Goal: Transaction & Acquisition: Book appointment/travel/reservation

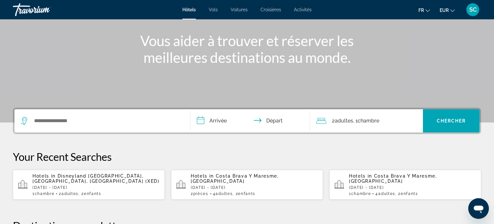
scroll to position [75, 0]
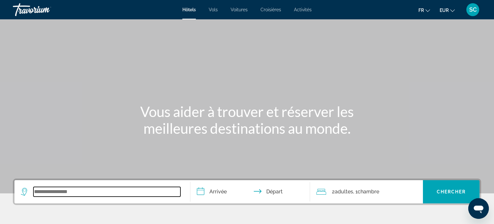
drag, startPoint x: 114, startPoint y: 191, endPoint x: 121, endPoint y: 176, distance: 16.4
click at [118, 188] on input "Search widget" at bounding box center [106, 192] width 147 height 10
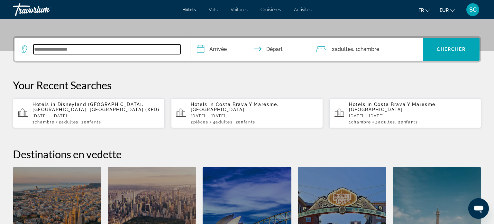
scroll to position [157, 0]
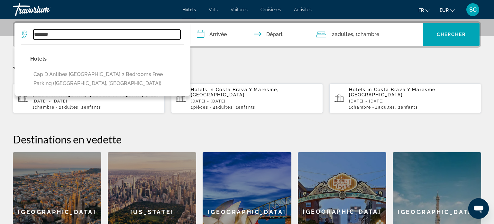
drag, startPoint x: 68, startPoint y: 34, endPoint x: 50, endPoint y: 27, distance: 18.6
click at [60, 32] on input "*******" at bounding box center [106, 35] width 147 height 10
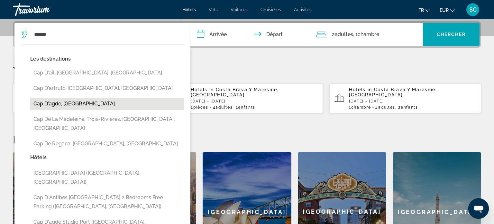
click at [55, 104] on button "Cap D'agde, [GEOGRAPHIC_DATA]" at bounding box center [107, 103] width 154 height 12
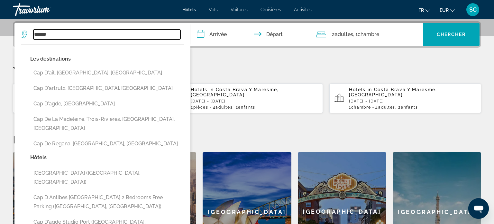
type input "**********"
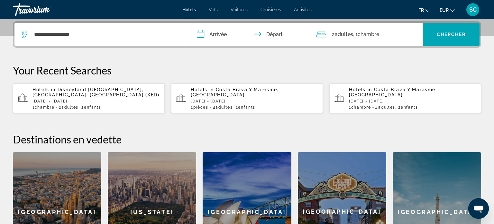
click at [230, 36] on input "**********" at bounding box center [251, 35] width 122 height 25
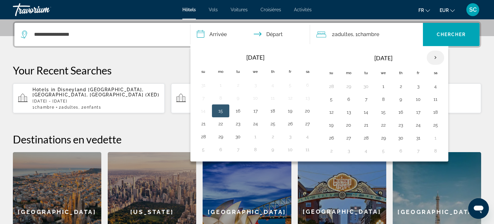
click at [435, 54] on th "Next month" at bounding box center [435, 57] width 17 height 14
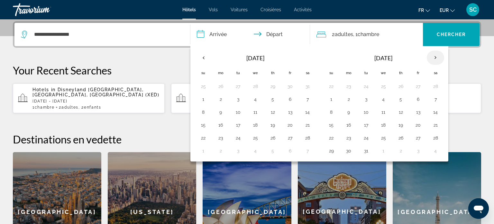
click at [435, 54] on th "Next month" at bounding box center [435, 57] width 17 height 14
click at [329, 111] on button "12" at bounding box center [331, 111] width 10 height 9
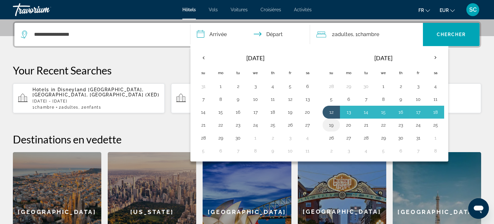
click at [330, 123] on button "19" at bounding box center [331, 124] width 10 height 9
type input "**********"
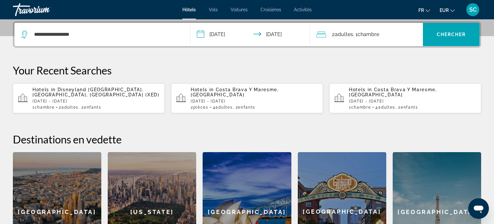
click at [355, 35] on span ", 1 Chambre pièces" at bounding box center [366, 34] width 26 height 9
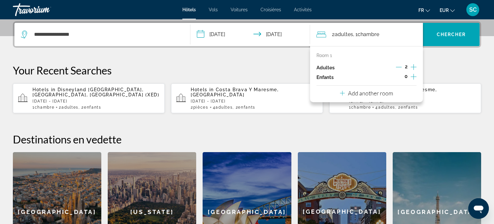
click at [413, 76] on icon "Increment children" at bounding box center [414, 77] width 6 height 8
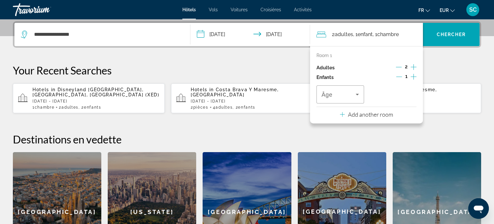
click at [413, 76] on icon "Increment children" at bounding box center [414, 77] width 6 height 8
click at [358, 94] on icon "Travelers: 2 adults, 2 children" at bounding box center [357, 94] width 8 height 8
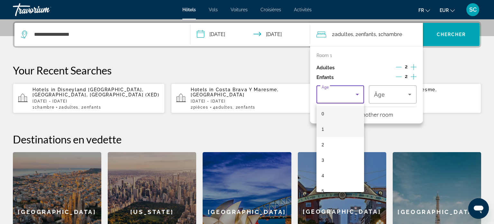
drag, startPoint x: 328, startPoint y: 143, endPoint x: 359, endPoint y: 129, distance: 33.8
click at [329, 143] on mat-option "2" at bounding box center [340, 144] width 48 height 15
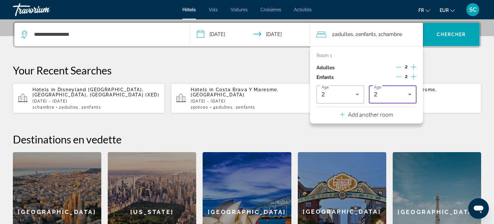
click at [409, 95] on icon "Travelers: 2 adults, 2 children" at bounding box center [410, 94] width 8 height 8
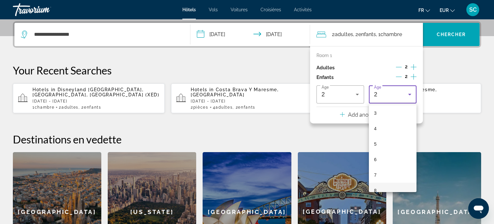
scroll to position [48, 0]
drag, startPoint x: 378, startPoint y: 172, endPoint x: 393, endPoint y: 148, distance: 28.2
click at [379, 169] on mat-option "7" at bounding box center [393, 173] width 48 height 15
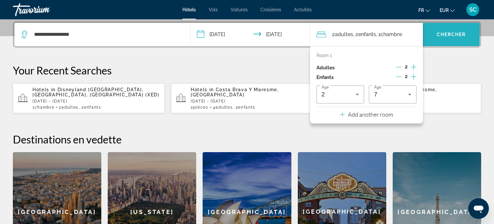
click at [443, 37] on span "Search widget" at bounding box center [451, 34] width 57 height 15
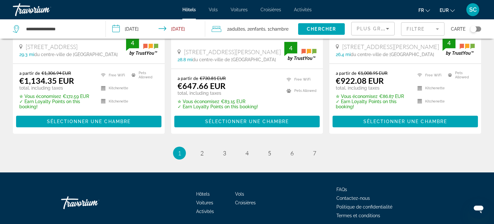
scroll to position [942, 0]
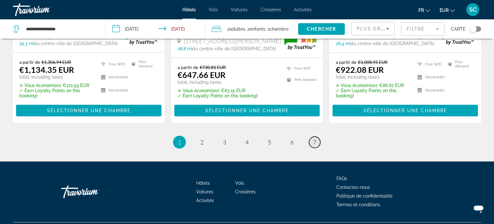
click at [316, 136] on link "page 7" at bounding box center [314, 141] width 11 height 11
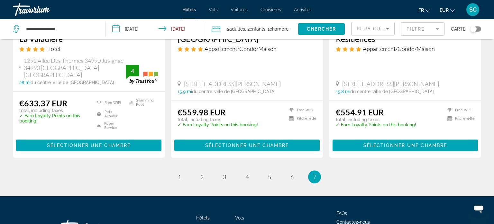
scroll to position [151, 0]
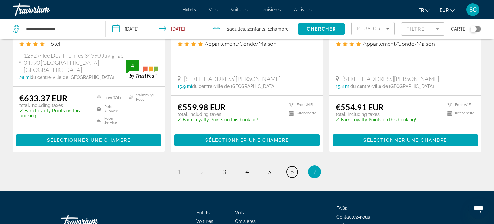
click at [295, 166] on link "page 6" at bounding box center [292, 171] width 11 height 11
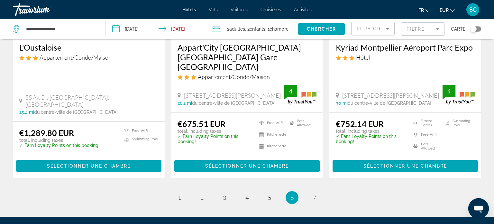
scroll to position [887, 0]
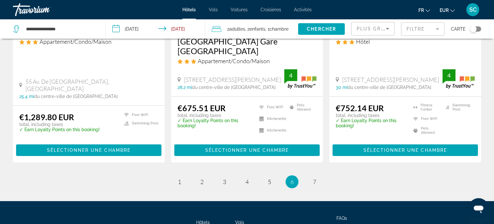
click at [262, 175] on ul "6 / 7 page 1 page 2 page 3 page 4 page 5 You're on page 6 page 7" at bounding box center [247, 181] width 468 height 13
click at [271, 178] on span "5" at bounding box center [269, 181] width 3 height 7
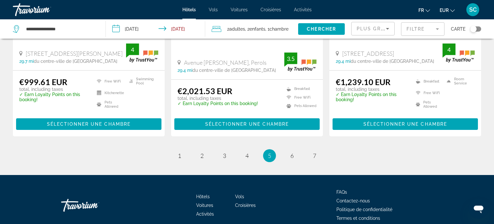
scroll to position [882, 0]
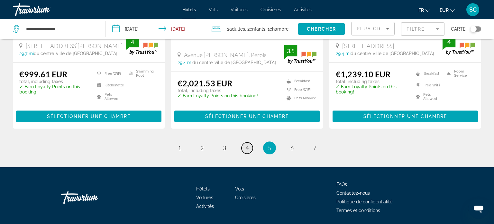
click at [247, 147] on span "4" at bounding box center [246, 147] width 3 height 7
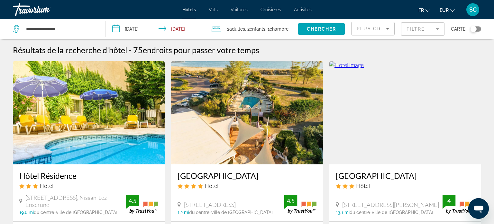
click at [247, 147] on img "Main content" at bounding box center [247, 112] width 152 height 103
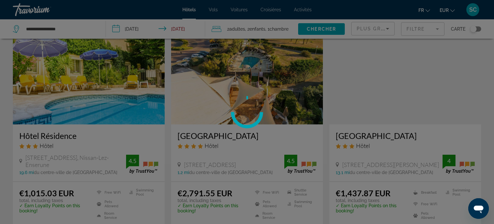
scroll to position [46, 0]
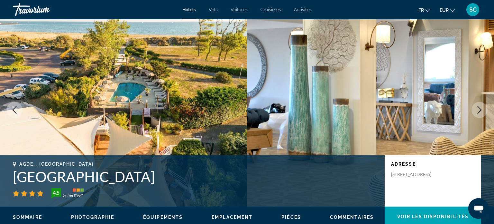
scroll to position [45, 0]
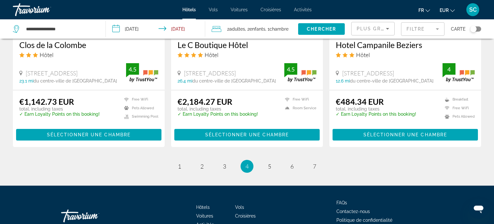
scroll to position [863, 0]
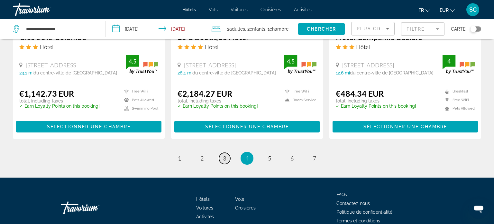
click at [225, 154] on span "3" at bounding box center [224, 157] width 3 height 7
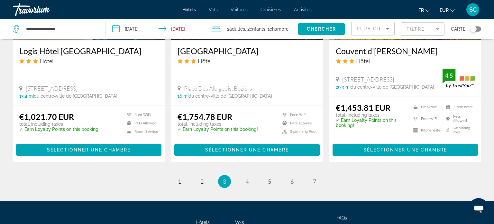
scroll to position [898, 0]
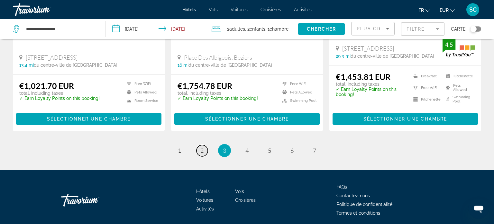
click at [204, 145] on link "page 2" at bounding box center [202, 150] width 11 height 11
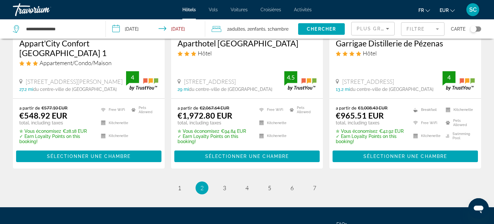
scroll to position [900, 0]
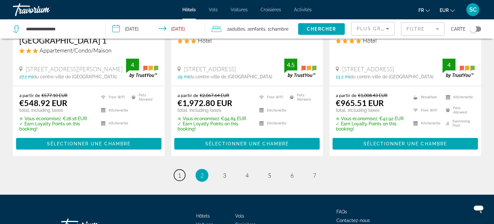
drag, startPoint x: 180, startPoint y: 169, endPoint x: 178, endPoint y: 158, distance: 10.5
click at [179, 171] on span "1" at bounding box center [179, 174] width 3 height 7
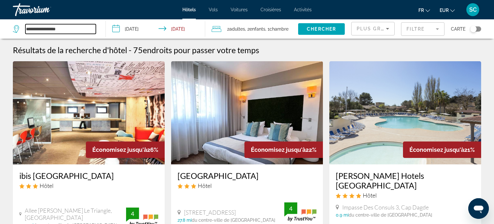
click at [66, 32] on input "**********" at bounding box center [60, 29] width 70 height 10
drag, startPoint x: 72, startPoint y: 30, endPoint x: 27, endPoint y: 35, distance: 45.7
click at [23, 31] on div "**********" at bounding box center [54, 29] width 83 height 10
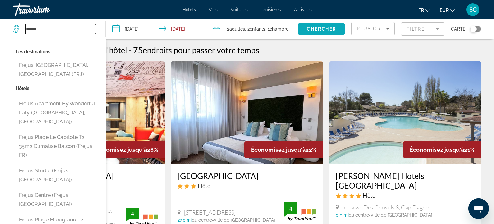
type input "******"
click at [316, 29] on span "Chercher" at bounding box center [321, 28] width 29 height 5
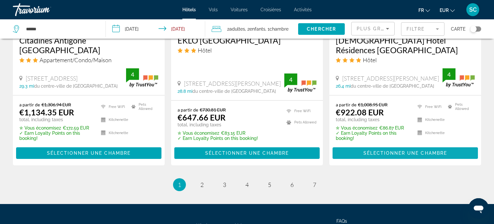
scroll to position [931, 0]
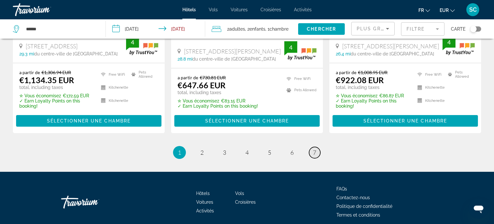
click at [314, 149] on span "7" at bounding box center [314, 152] width 3 height 7
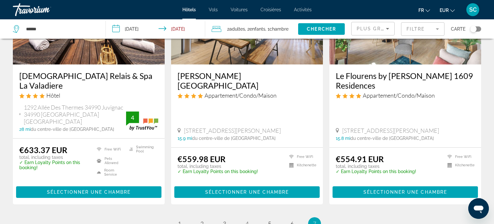
scroll to position [99, 0]
